Goal: Find contact information: Find contact information

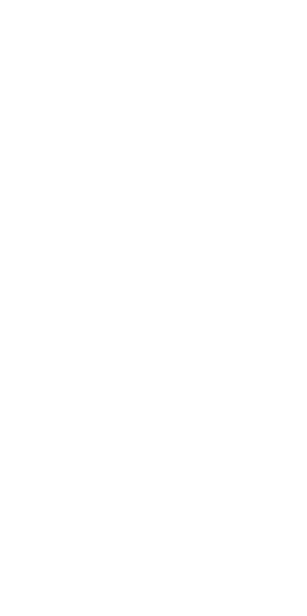
scroll to position [420, 307]
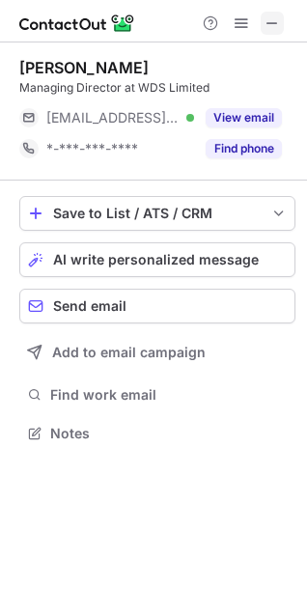
click at [271, 23] on span at bounding box center [272, 22] width 15 height 15
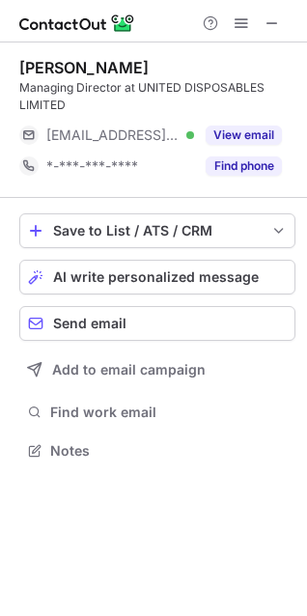
scroll to position [437, 307]
click at [273, 20] on span at bounding box center [272, 22] width 15 height 15
click at [266, 25] on span at bounding box center [272, 22] width 15 height 15
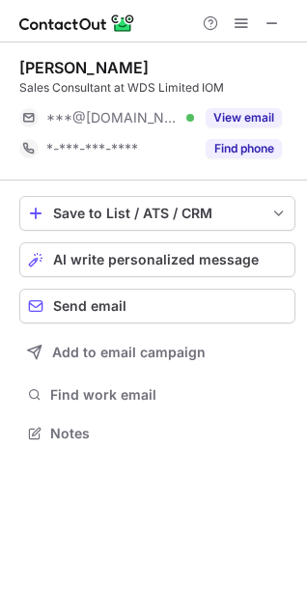
scroll to position [420, 307]
click at [267, 15] on span at bounding box center [272, 22] width 15 height 15
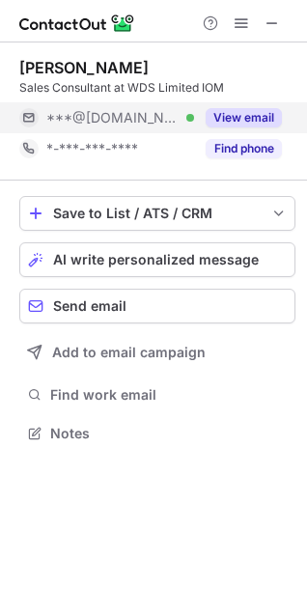
click at [247, 120] on button "View email" at bounding box center [244, 117] width 76 height 19
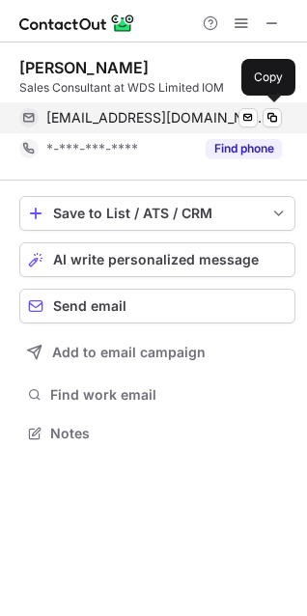
click at [159, 121] on span "annaehiggins@outlook.com" at bounding box center [156, 117] width 221 height 17
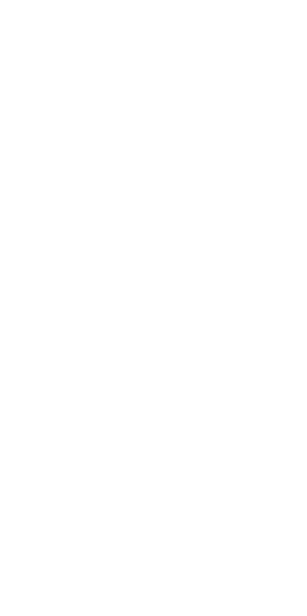
scroll to position [420, 307]
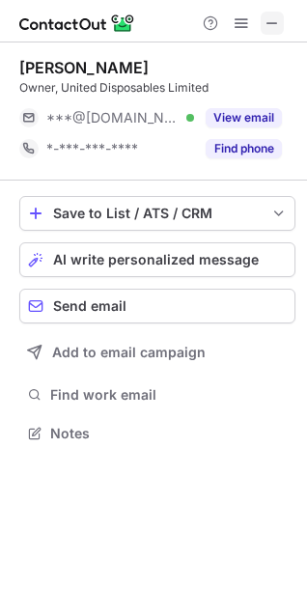
click at [270, 30] on span at bounding box center [272, 22] width 15 height 15
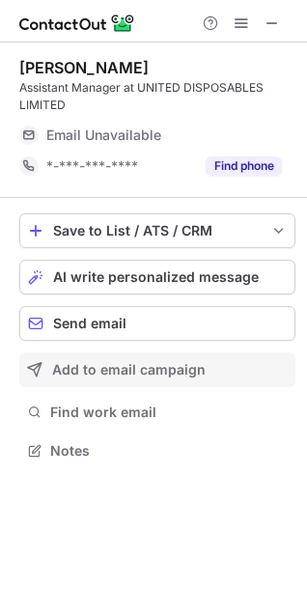
scroll to position [437, 307]
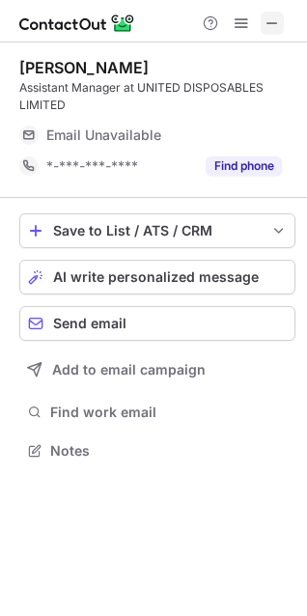
click at [274, 21] on span at bounding box center [272, 22] width 15 height 15
